Goal: Information Seeking & Learning: Learn about a topic

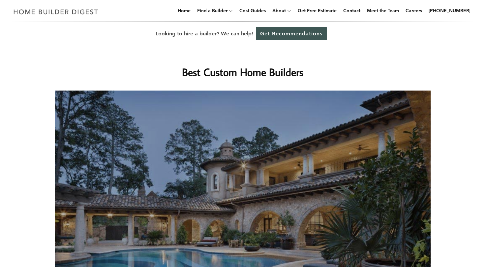
drag, startPoint x: 250, startPoint y: 132, endPoint x: 377, endPoint y: 94, distance: 132.4
drag, startPoint x: 379, startPoint y: 94, endPoint x: 0, endPoint y: 246, distance: 408.1
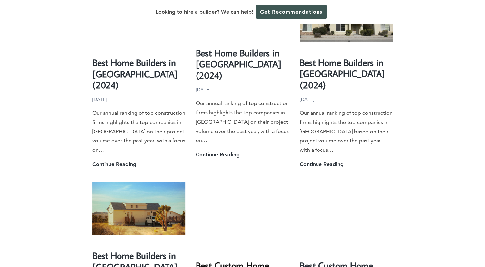
scroll to position [1584, 0]
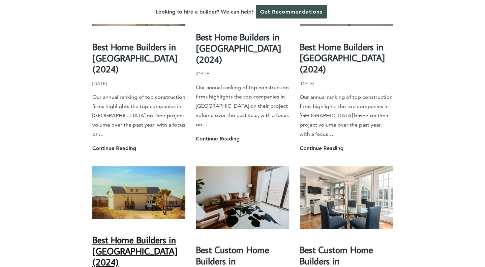
click at [126, 233] on link "Best Home Builders in [GEOGRAPHIC_DATA] (2024)" at bounding box center [134, 250] width 85 height 34
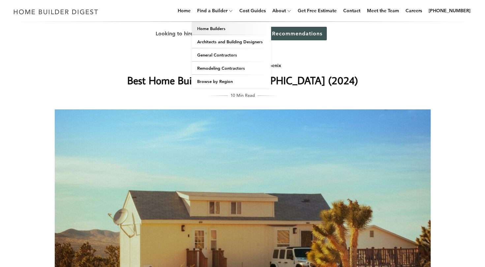
click at [215, 28] on link "Home Builders" at bounding box center [231, 28] width 79 height 13
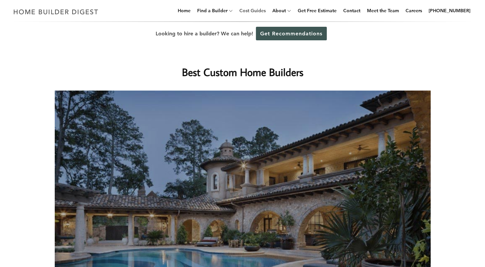
click at [268, 12] on link "Cost Guides" at bounding box center [253, 10] width 32 height 21
